Goal: Register for event/course

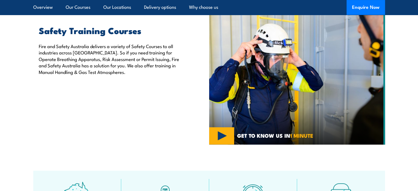
scroll to position [146, 0]
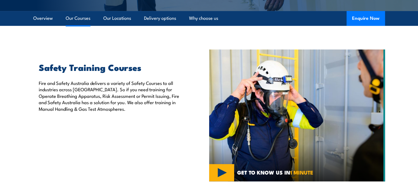
click at [77, 18] on link "Our Courses" at bounding box center [78, 18] width 25 height 15
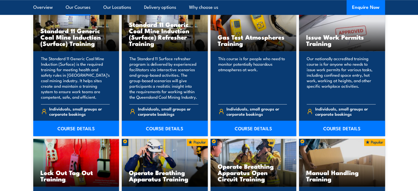
scroll to position [451, 0]
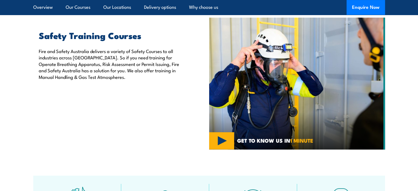
scroll to position [174, 0]
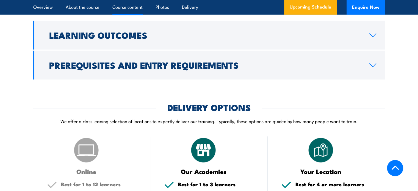
scroll to position [659, 0]
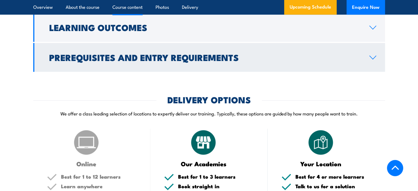
click at [123, 61] on h2 "Prerequisites and Entry Requirements" at bounding box center [204, 57] width 311 height 8
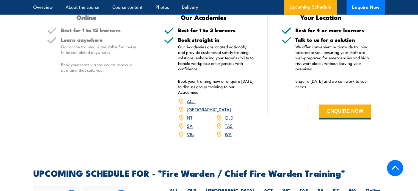
scroll to position [817, 0]
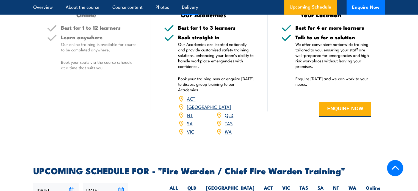
click at [189, 131] on link "VIC" at bounding box center [190, 131] width 7 height 7
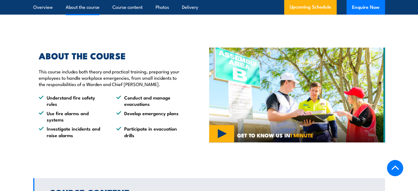
scroll to position [368, 0]
